Goal: Information Seeking & Learning: Learn about a topic

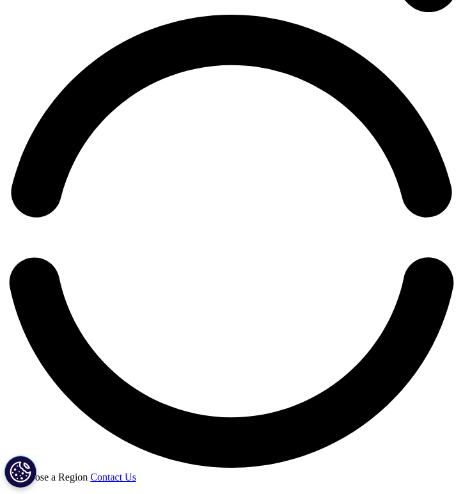
scroll to position [915, 0]
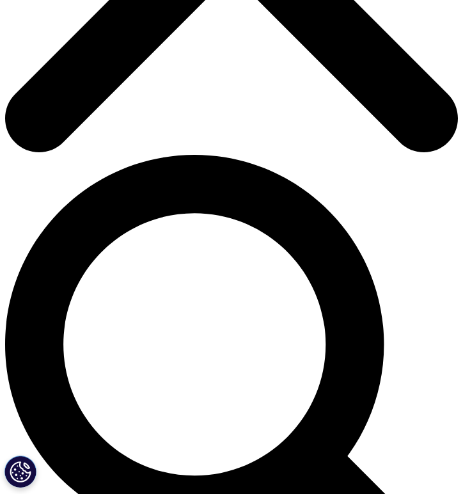
scroll to position [319, 0]
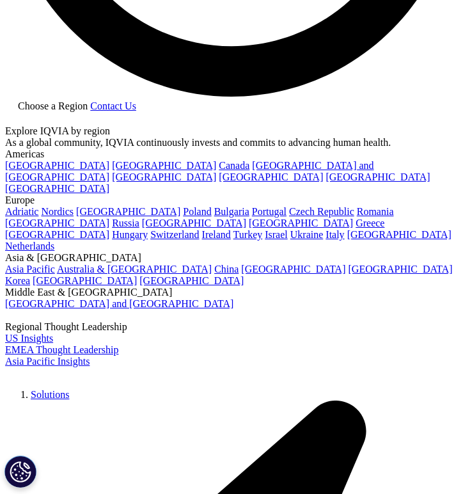
scroll to position [1288, 0]
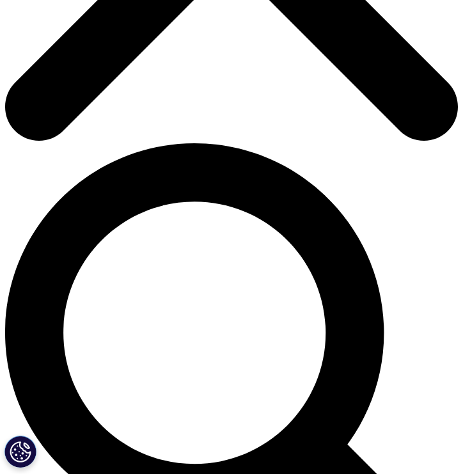
scroll to position [1588, 0]
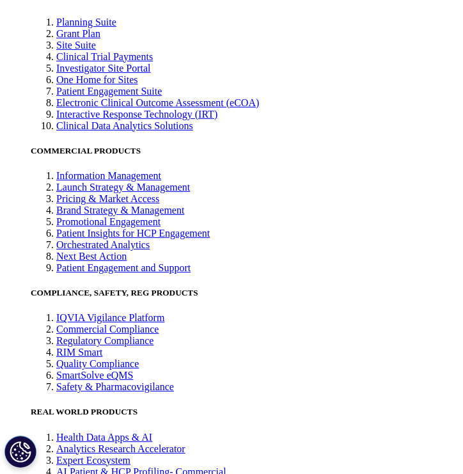
drag, startPoint x: 70, startPoint y: 149, endPoint x: 99, endPoint y: 209, distance: 67.0
drag, startPoint x: 100, startPoint y: 187, endPoint x: 141, endPoint y: 233, distance: 61.2
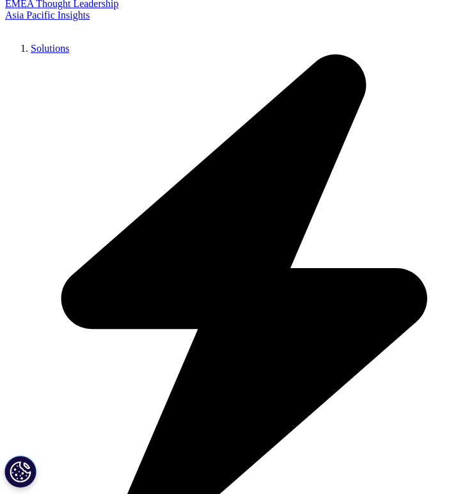
scroll to position [1631, 0]
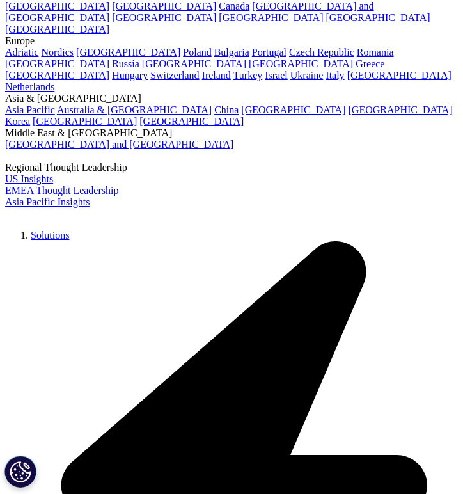
scroll to position [1441, 0]
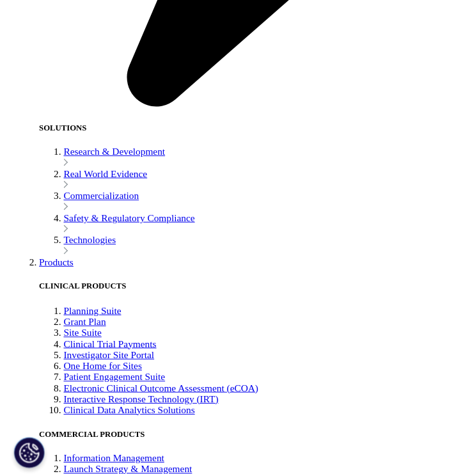
scroll to position [10184, 0]
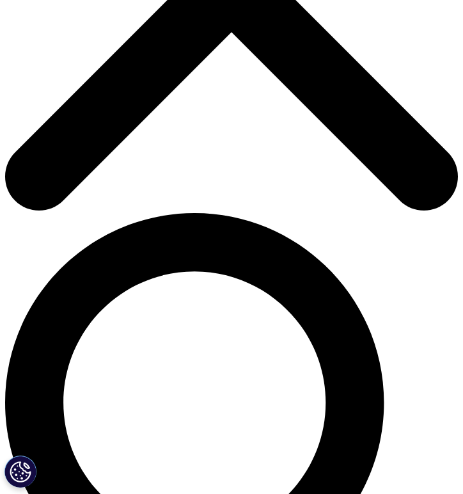
scroll to position [221, 0]
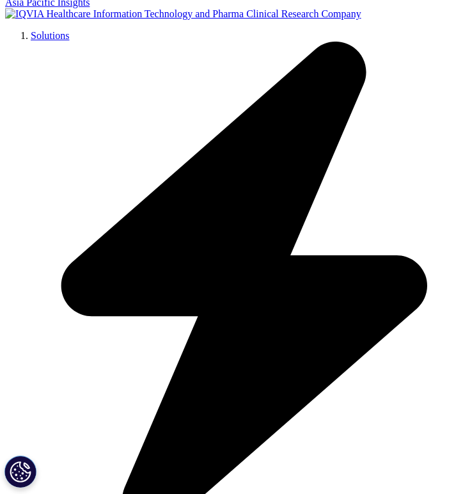
scroll to position [239, 0]
